Goal: Communication & Community: Share content

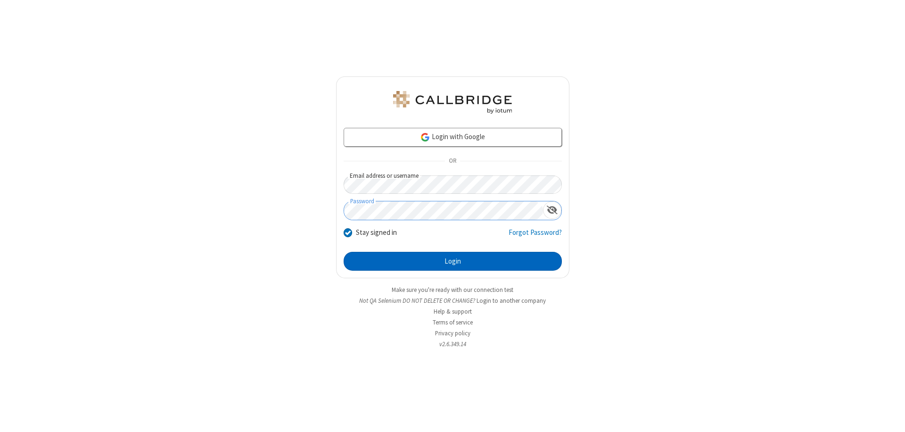
click at [453, 261] on button "Login" at bounding box center [453, 261] width 218 height 19
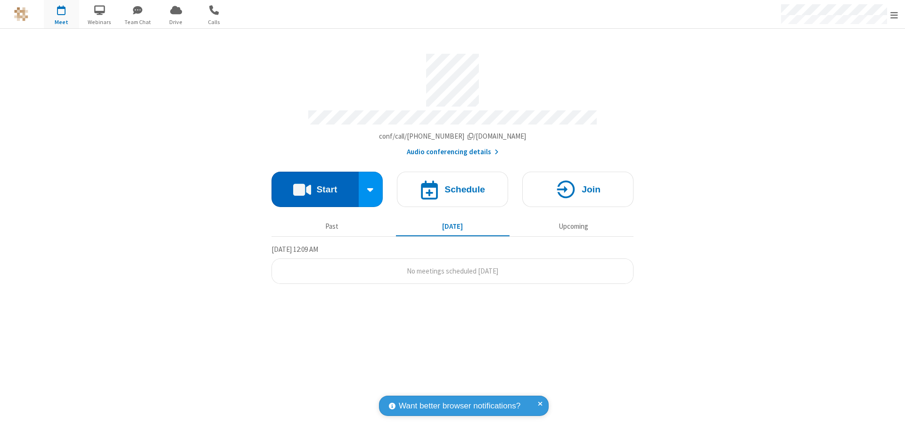
click at [315, 185] on button "Start" at bounding box center [315, 189] width 87 height 35
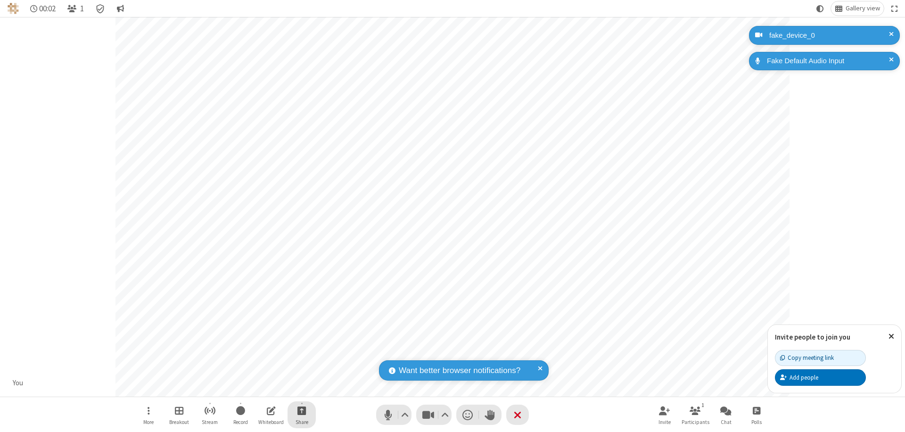
click at [302, 410] on span "Start sharing" at bounding box center [302, 411] width 9 height 12
click at [301, 353] on span "Share additional camera" at bounding box center [308, 355] width 70 height 8
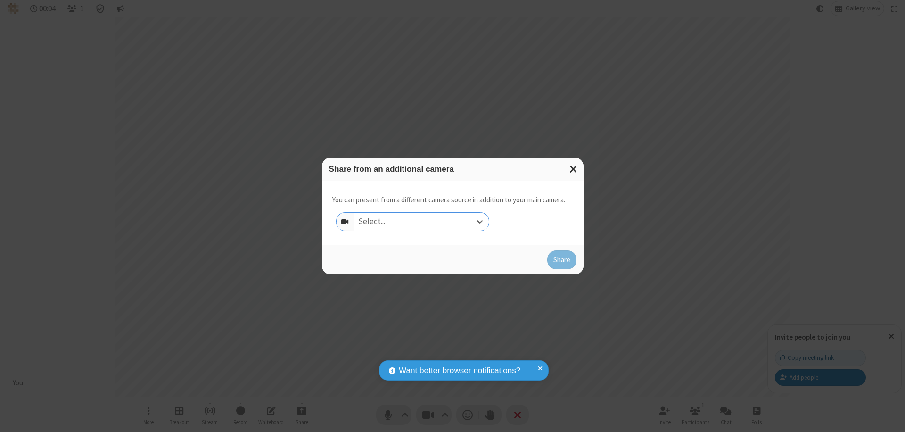
click at [421, 222] on div "Select..." at bounding box center [421, 222] width 135 height 18
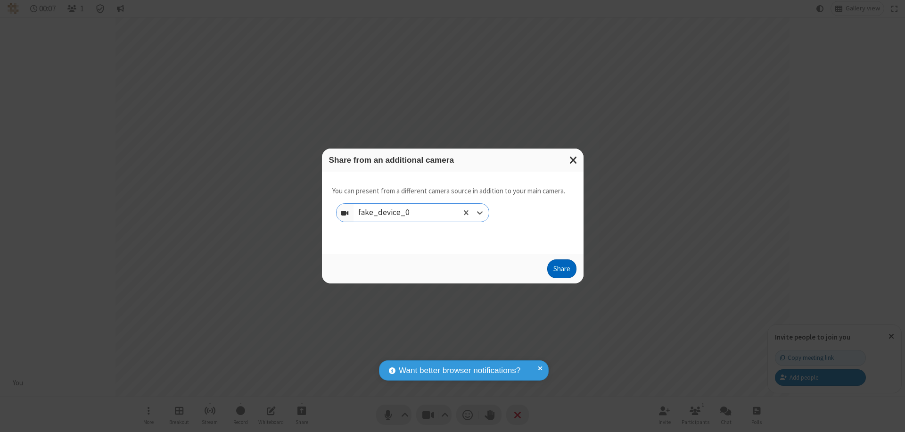
click at [562, 271] on button "Share" at bounding box center [561, 268] width 29 height 19
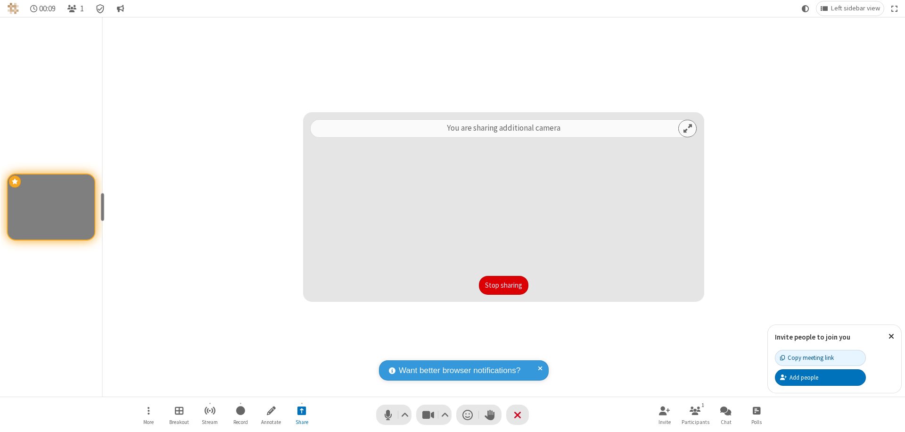
click at [504, 285] on button "Stop sharing" at bounding box center [504, 285] width 50 height 19
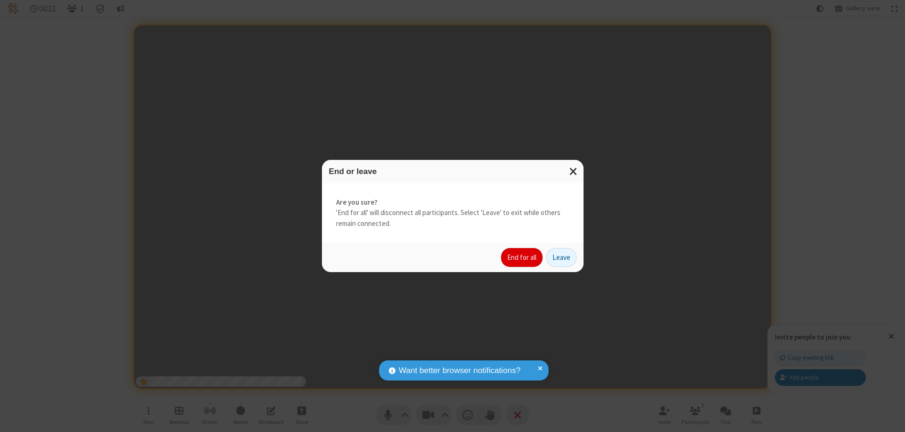
click at [522, 257] on button "End for all" at bounding box center [521, 257] width 41 height 19
